Goal: Task Accomplishment & Management: Complete application form

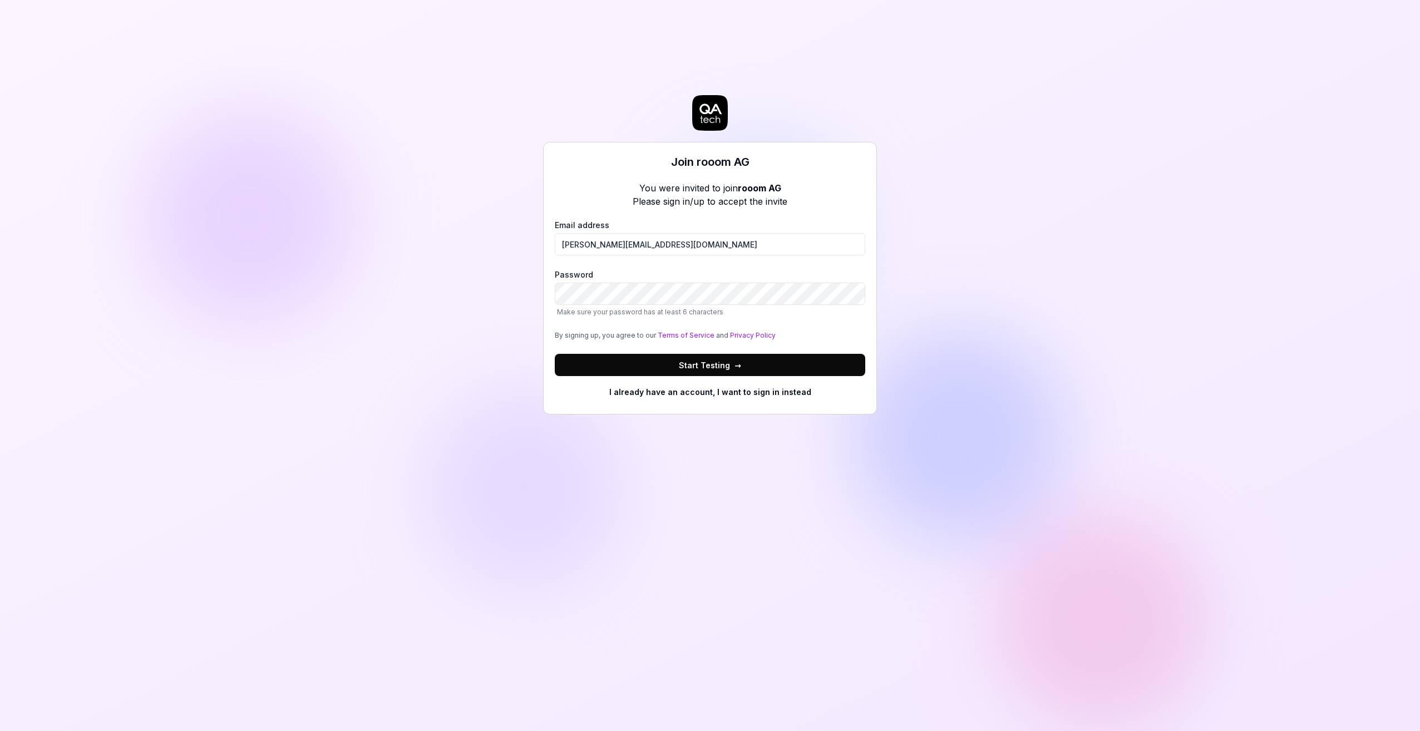
click at [706, 339] on button "Start Testing →" at bounding box center [710, 365] width 311 height 22
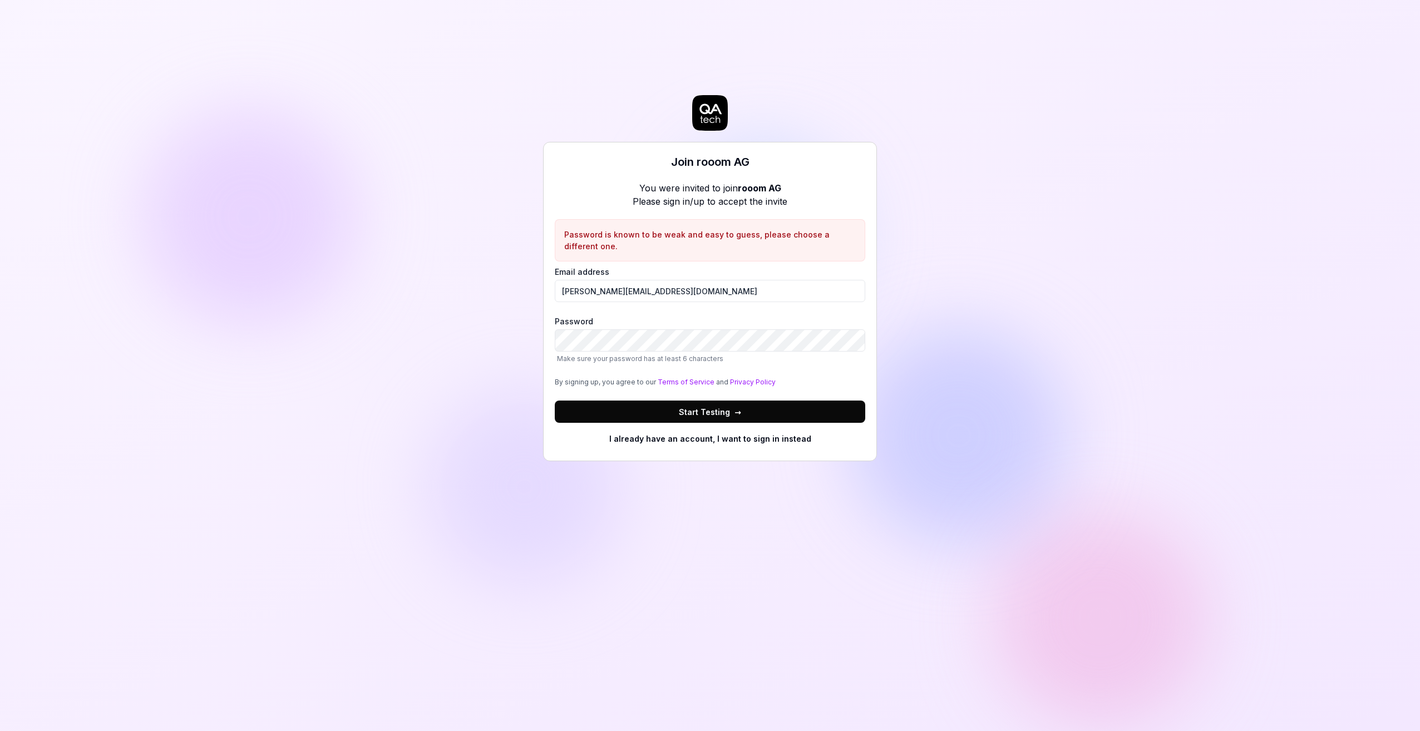
click at [706, 339] on button "Start Testing →" at bounding box center [710, 412] width 311 height 22
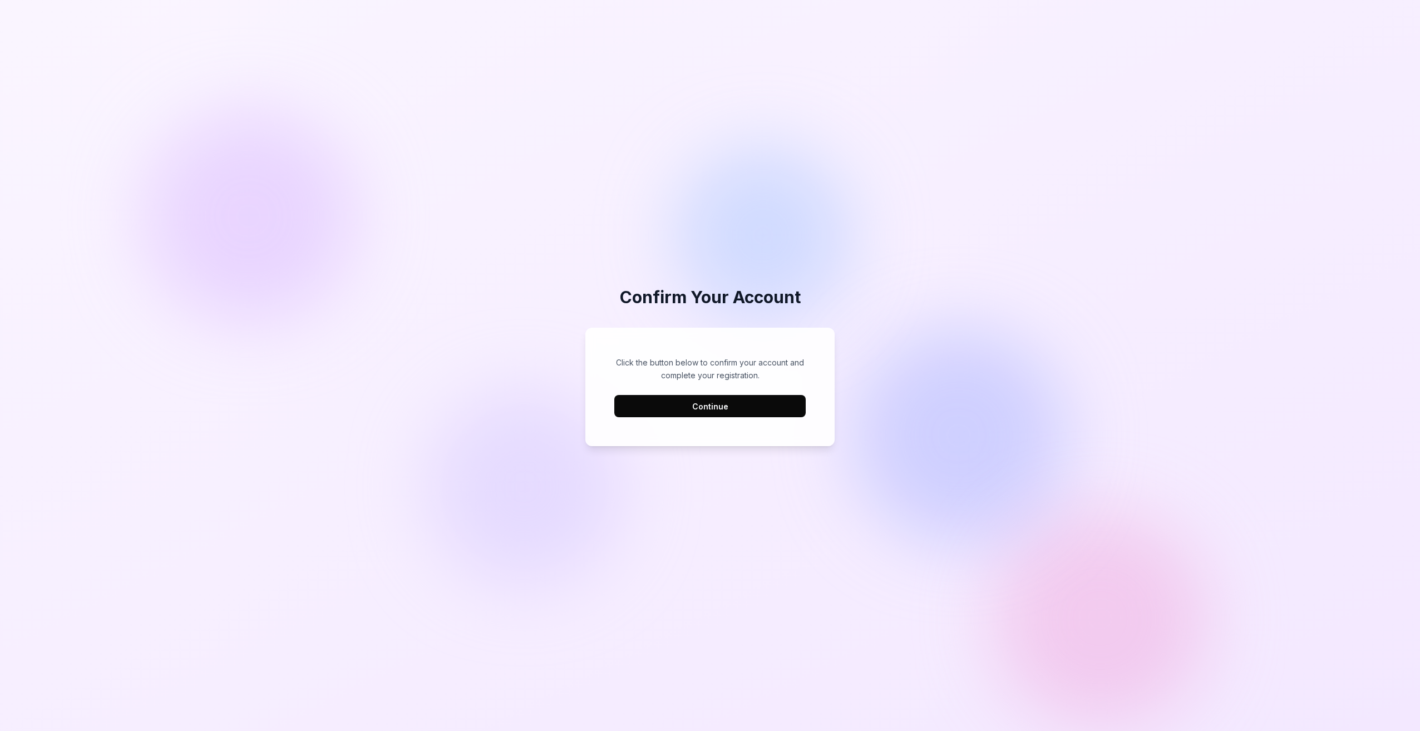
click at [737, 405] on button "Continue" at bounding box center [709, 406] width 191 height 22
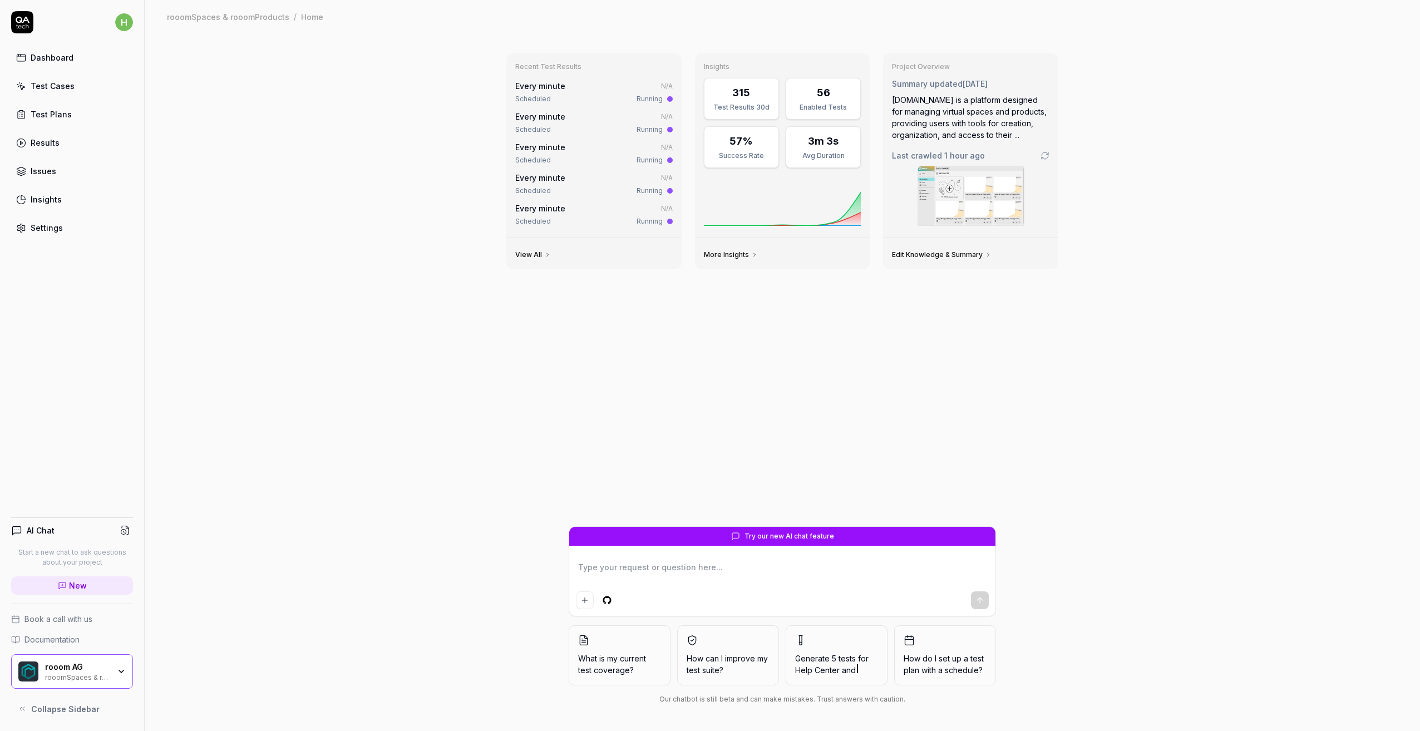
type textarea "*"
